Goal: Transaction & Acquisition: Purchase product/service

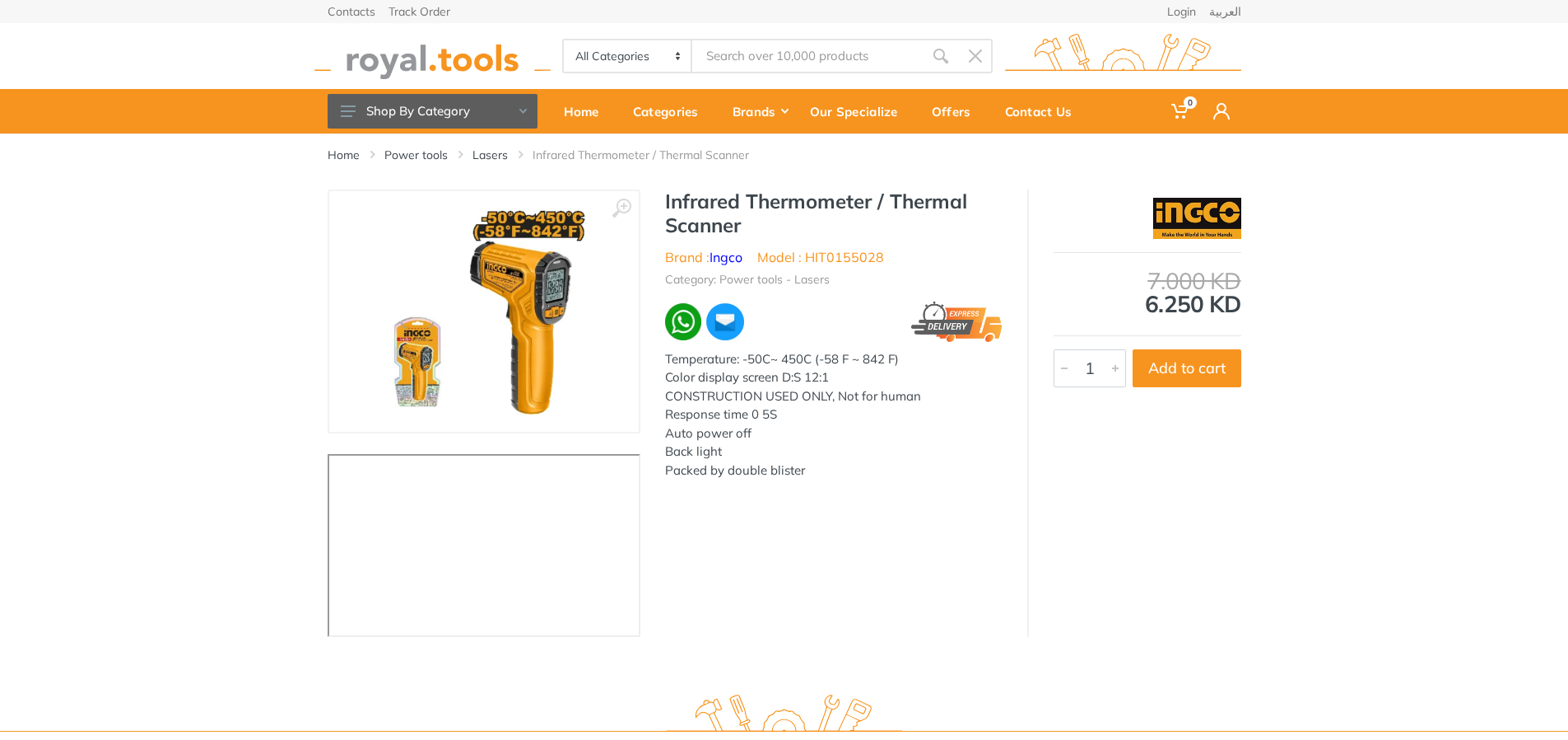
click at [543, 269] on img at bounding box center [484, 311] width 207 height 207
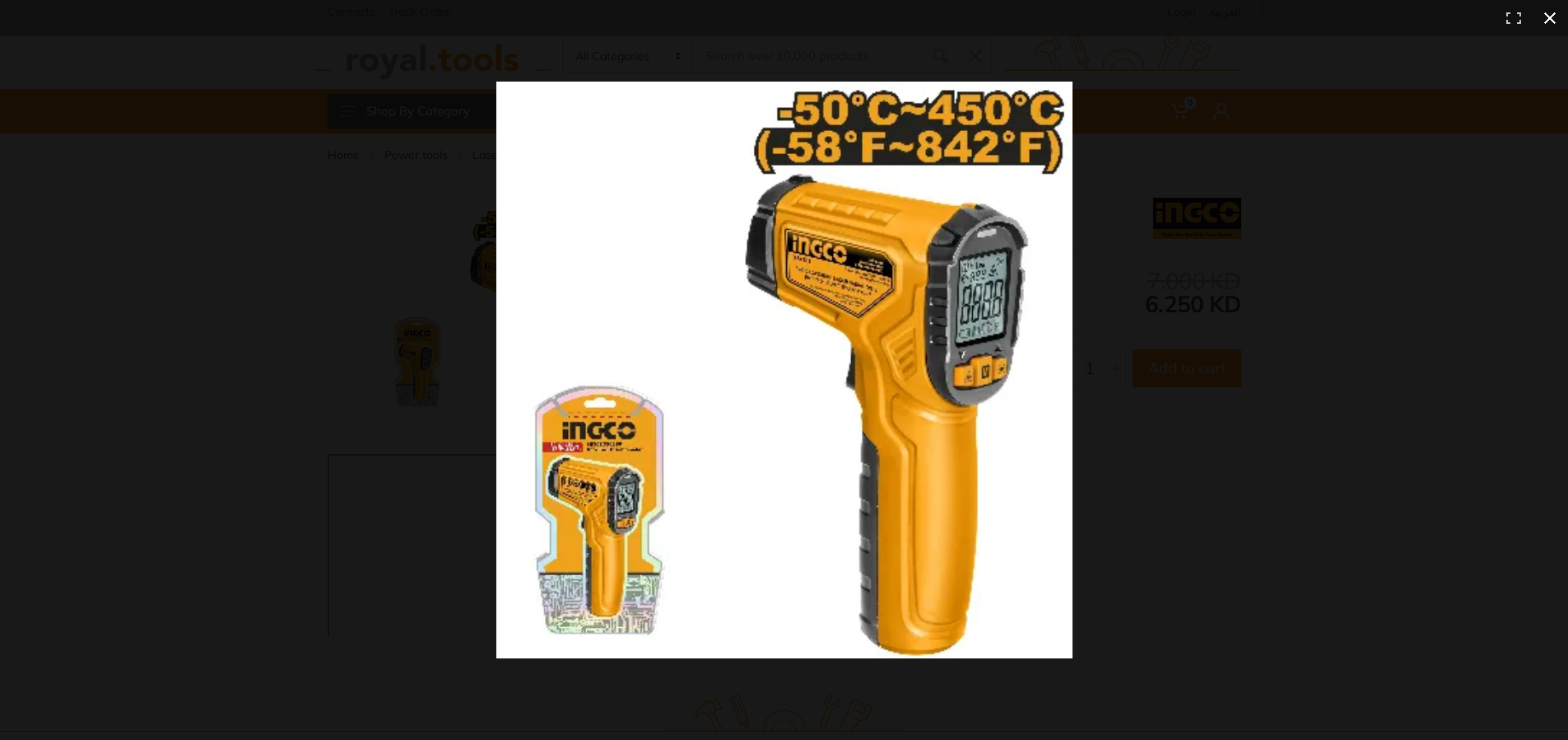
click at [1306, 303] on div at bounding box center [1173, 400] width 1355 height 639
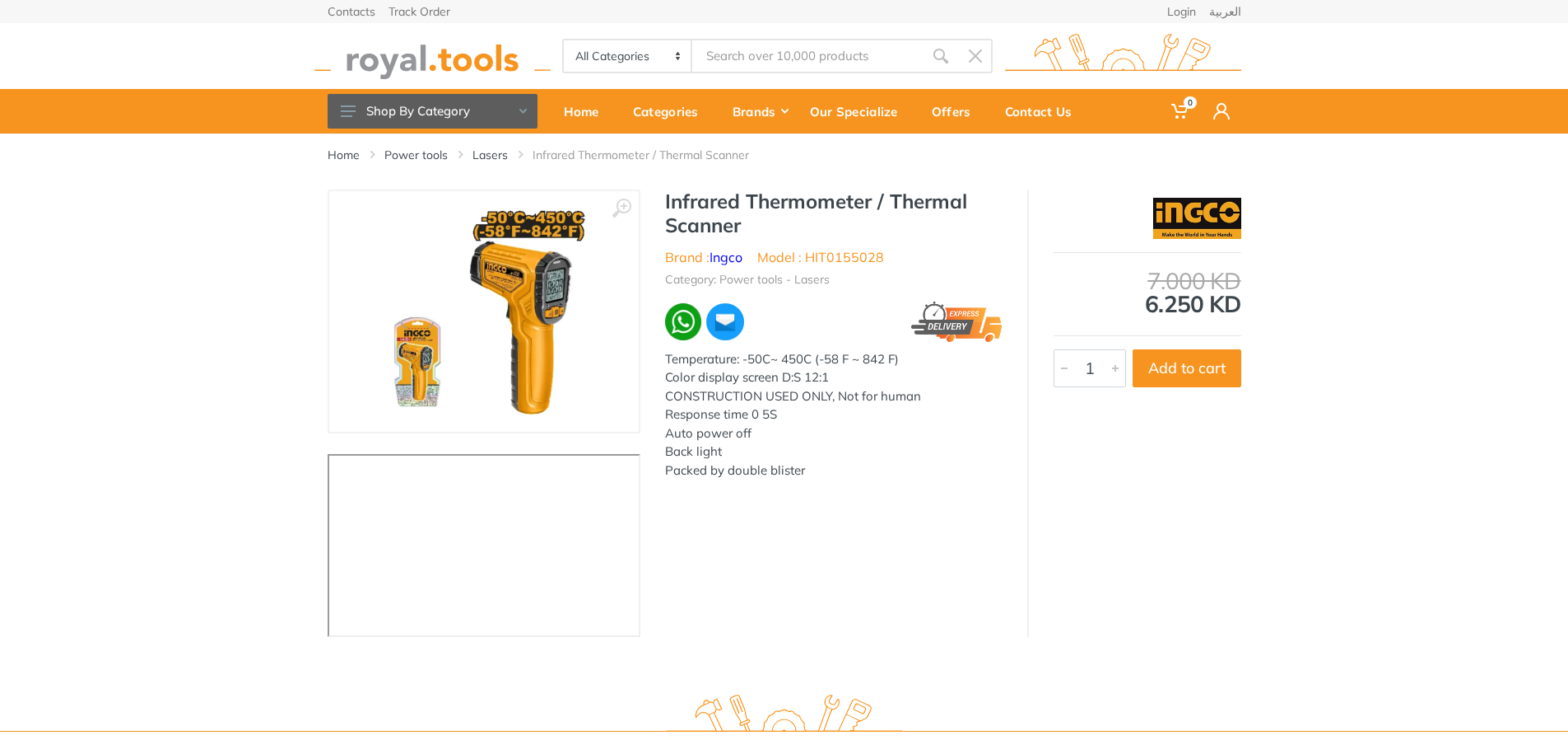
click at [464, 62] on img at bounding box center [432, 56] width 236 height 45
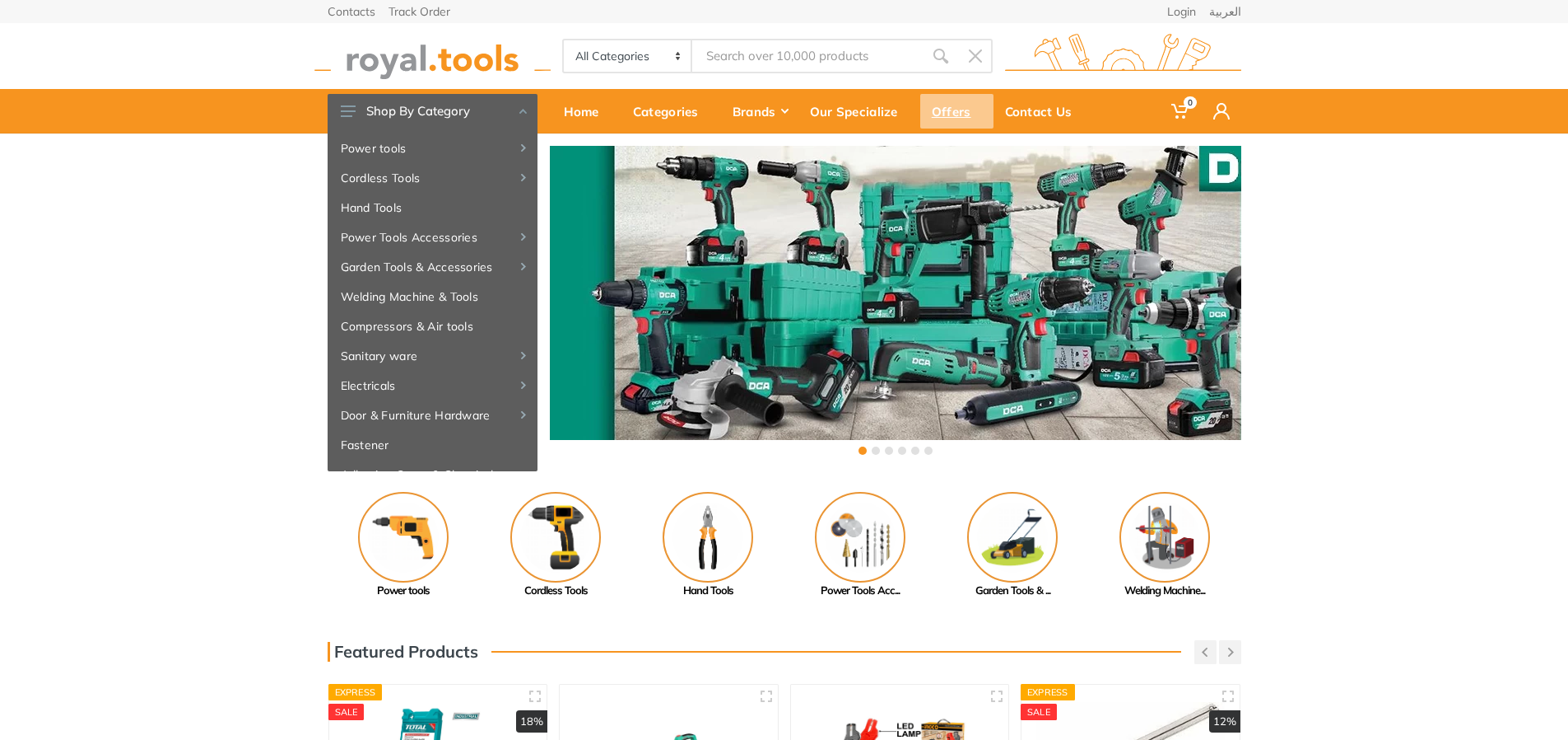
click at [949, 115] on div "Offers" at bounding box center [956, 112] width 73 height 35
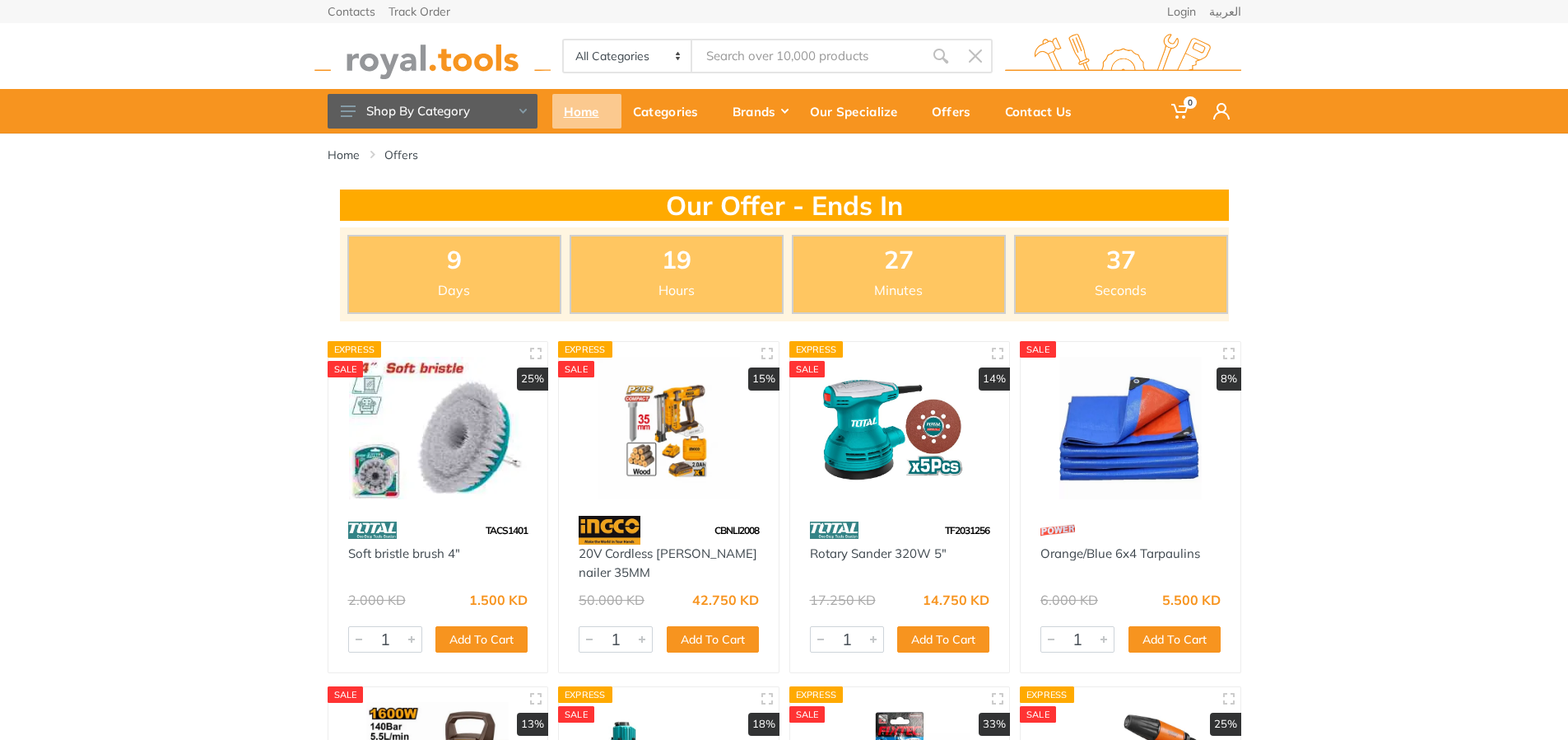
click at [558, 112] on div "Home" at bounding box center [587, 112] width 69 height 35
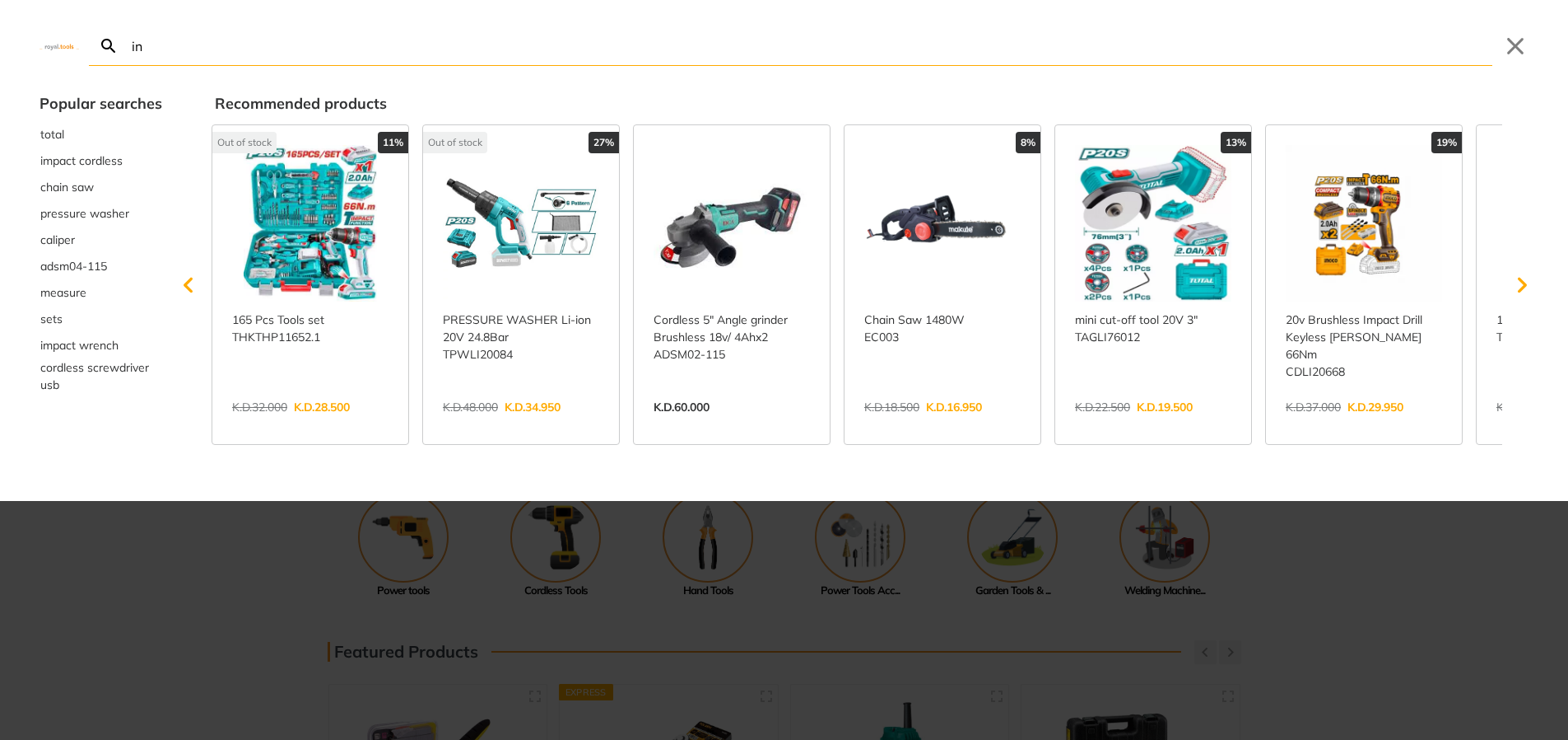
type input "inf"
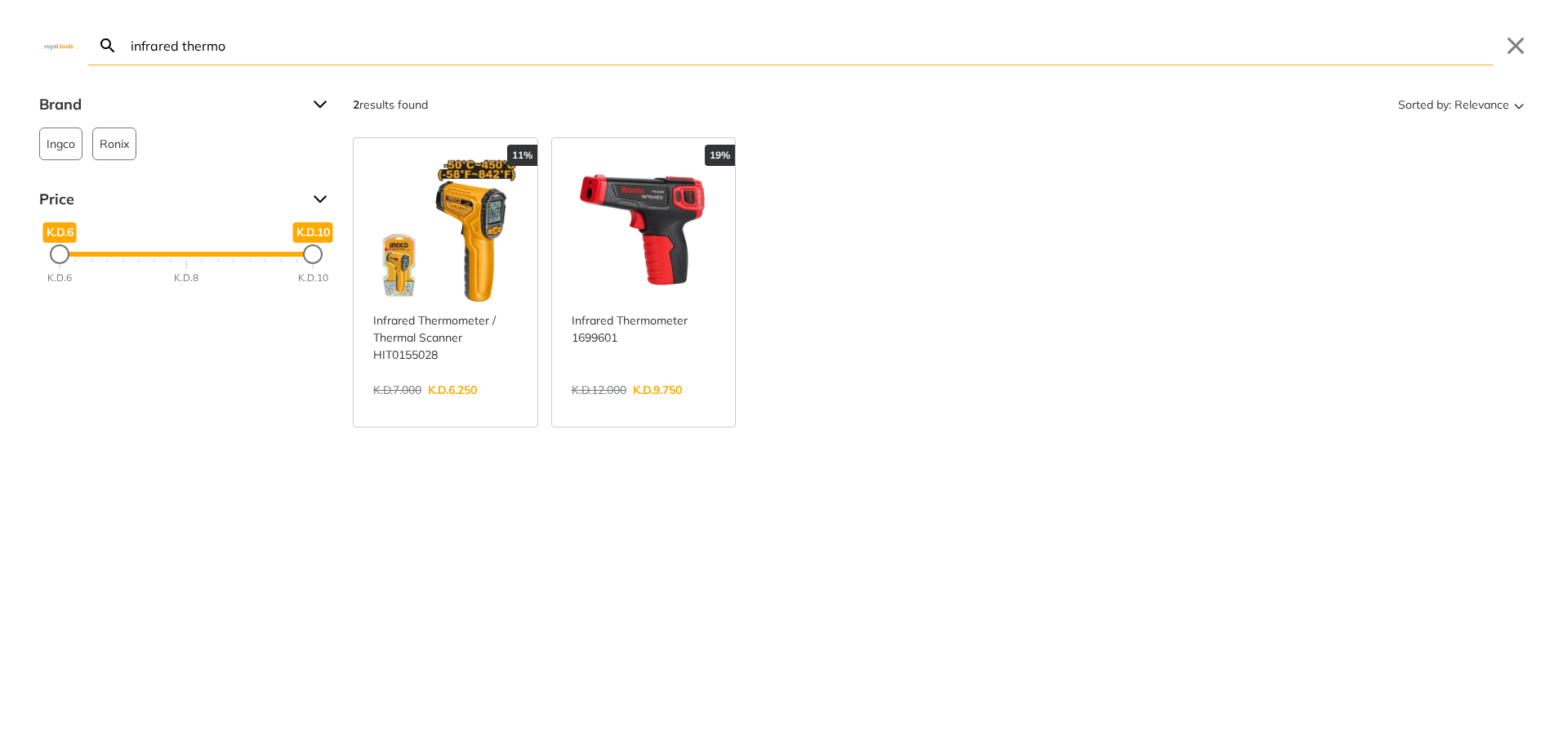
type input "infrared thermo"
click at [628, 406] on link "View more →" at bounding box center [644, 406] width 145 height 0
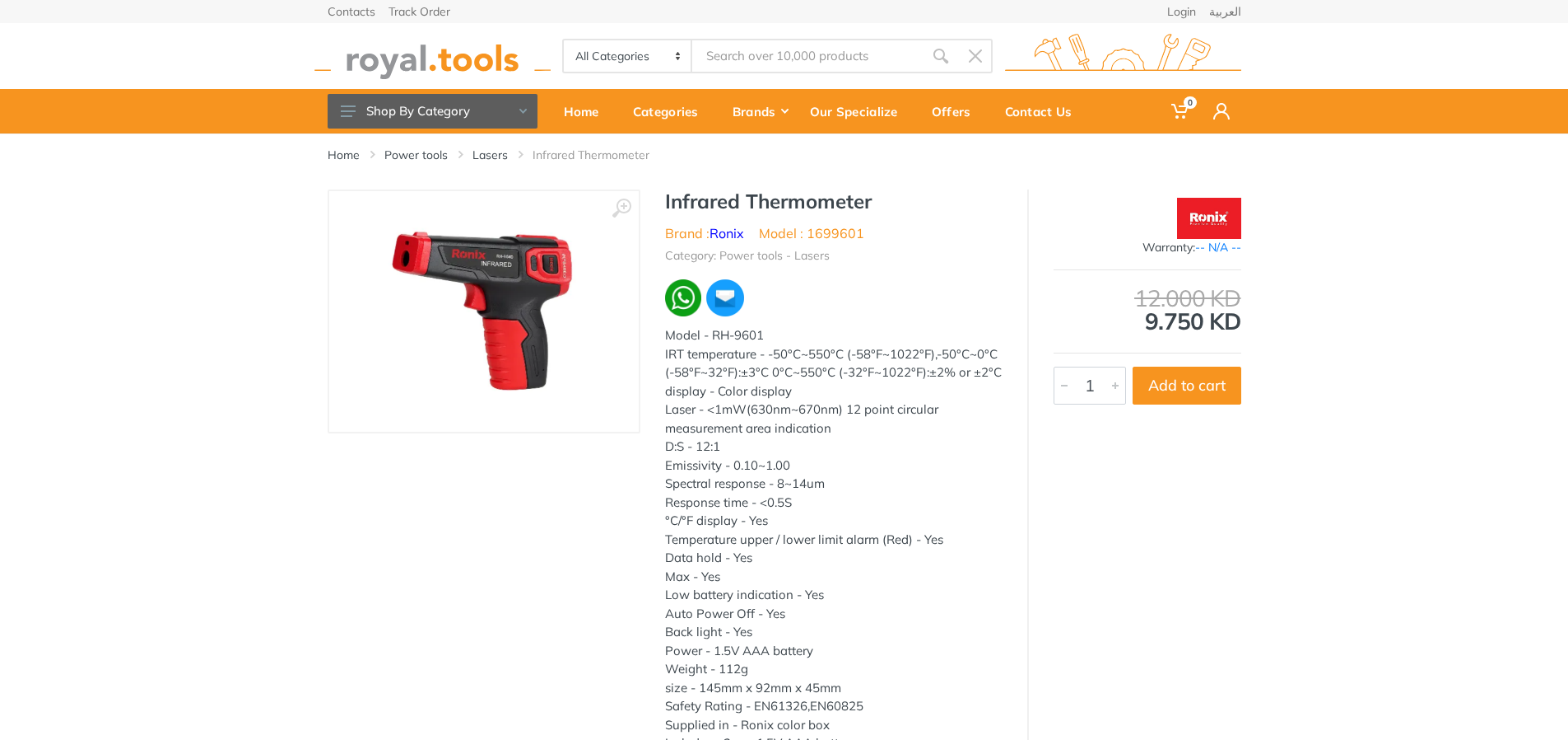
type input "infrared thermo"
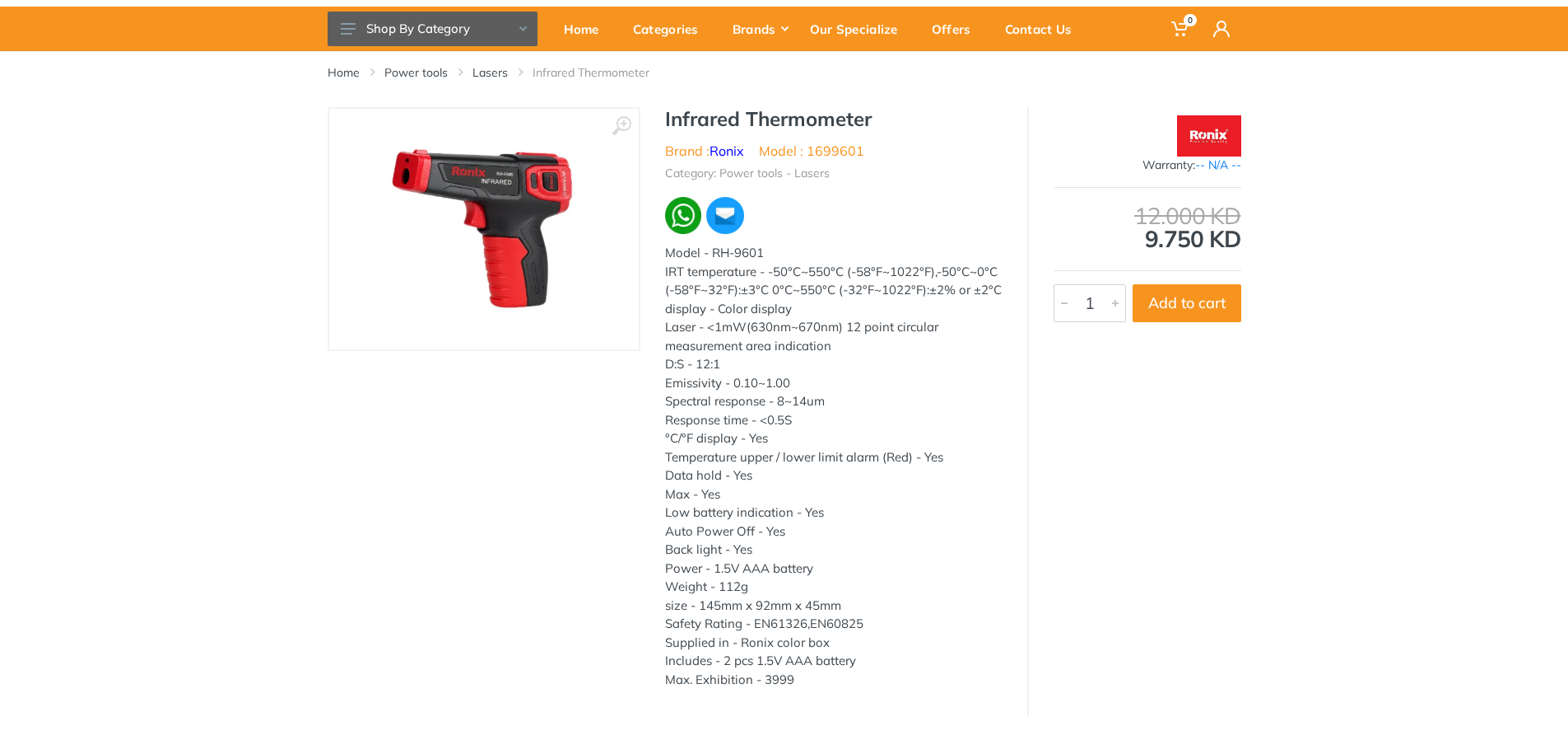
click at [515, 183] on img at bounding box center [484, 229] width 207 height 207
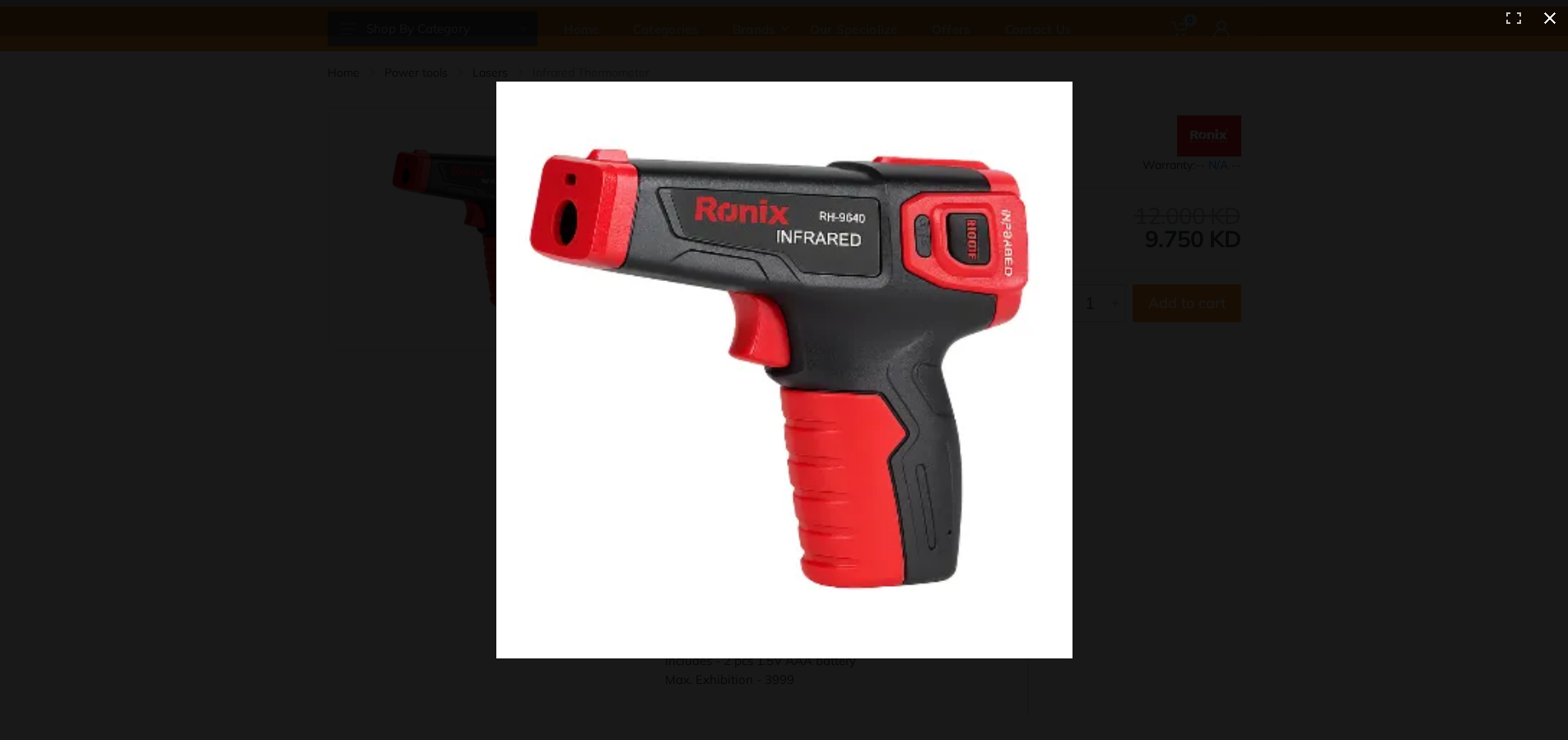
click at [1227, 270] on div at bounding box center [1173, 400] width 1355 height 639
